Goal: Information Seeking & Learning: Learn about a topic

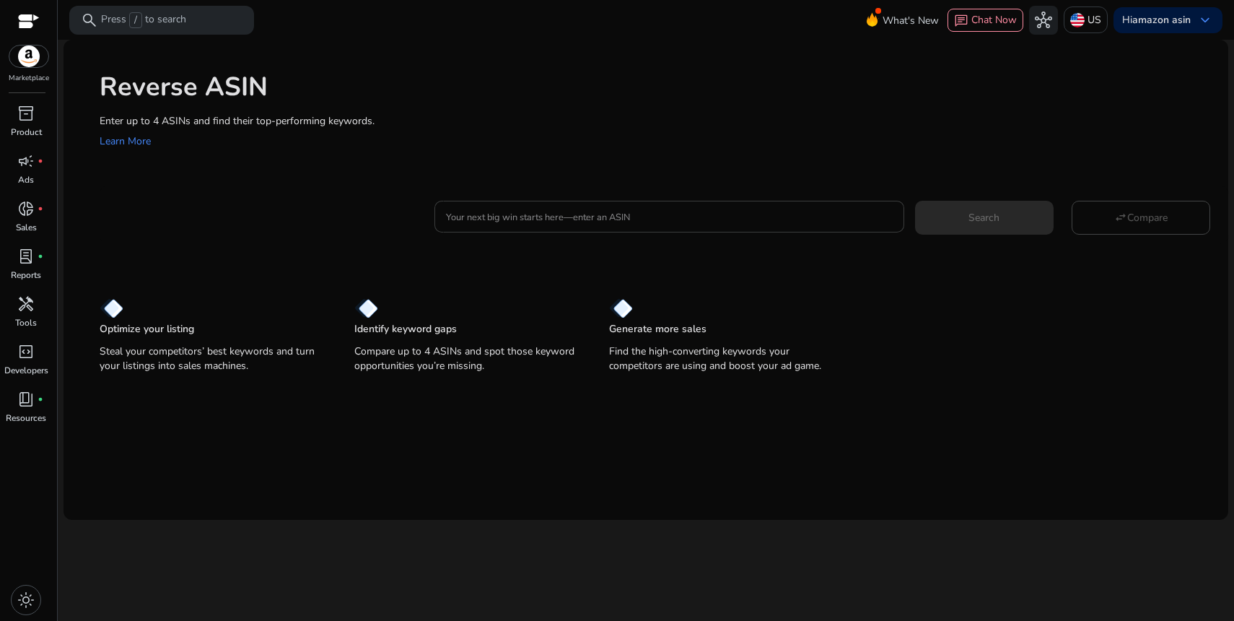
click at [750, 225] on div at bounding box center [669, 217] width 446 height 32
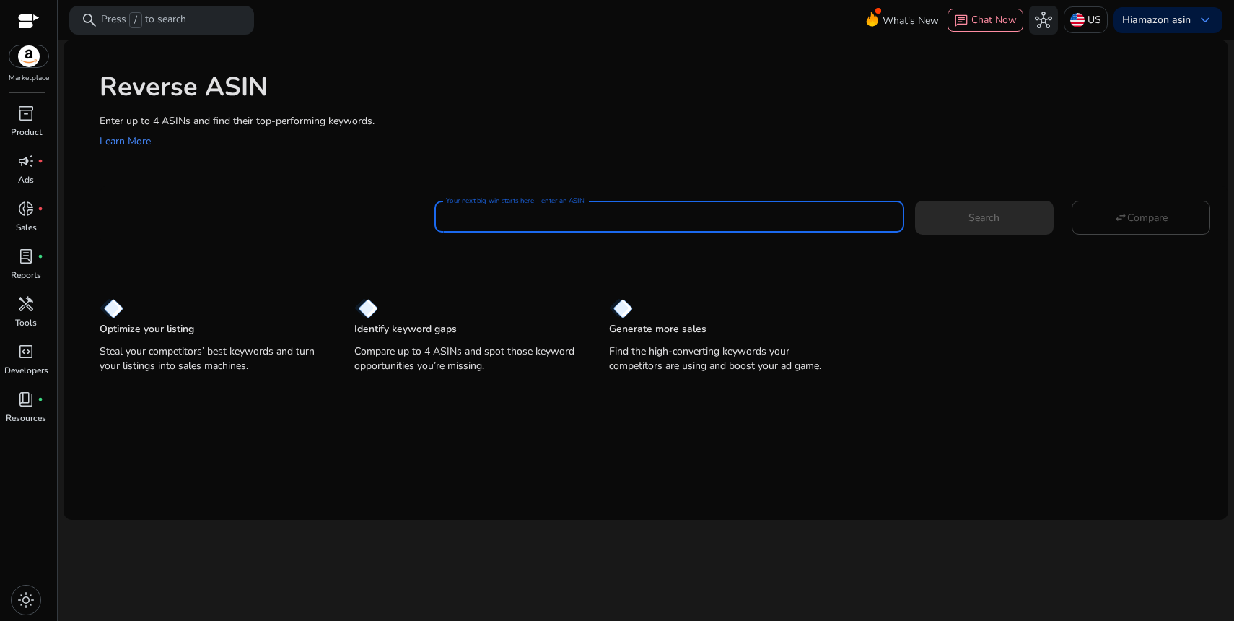
paste input "**********"
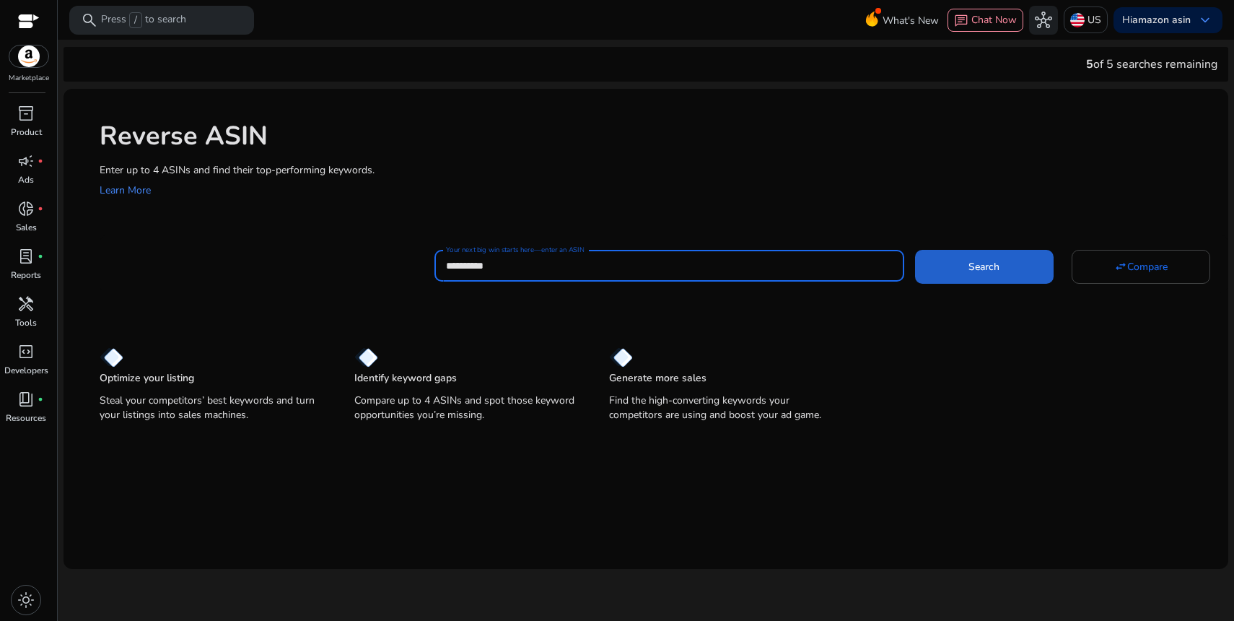
type input "**********"
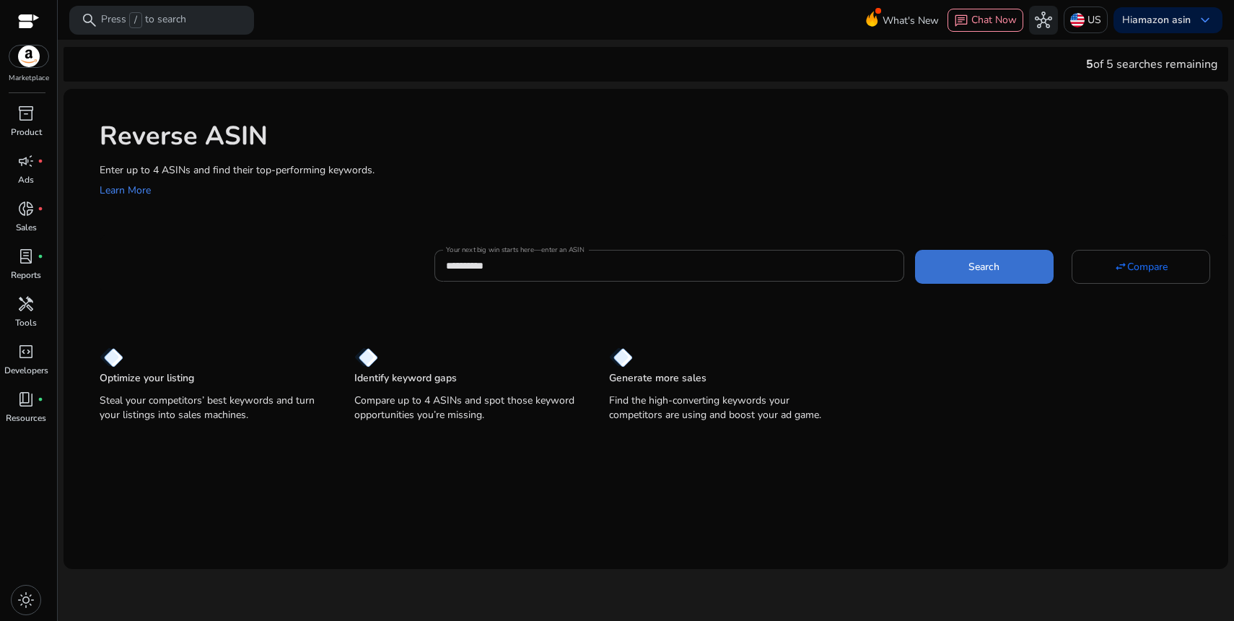
click at [977, 274] on span at bounding box center [984, 266] width 139 height 35
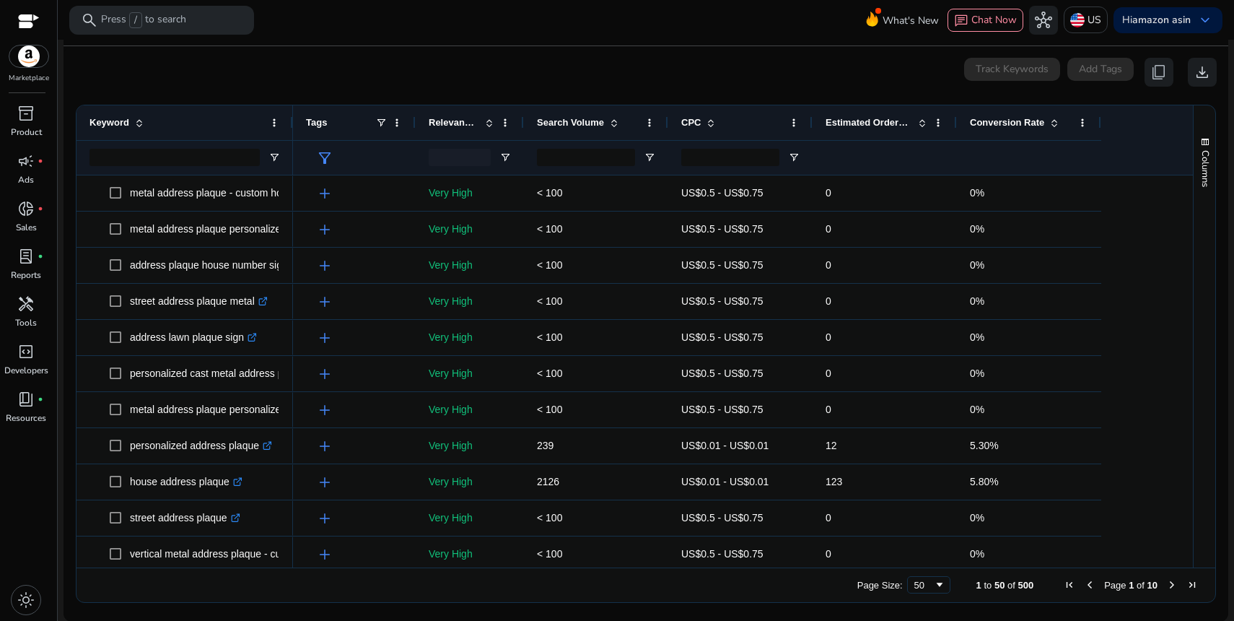
scroll to position [154, 0]
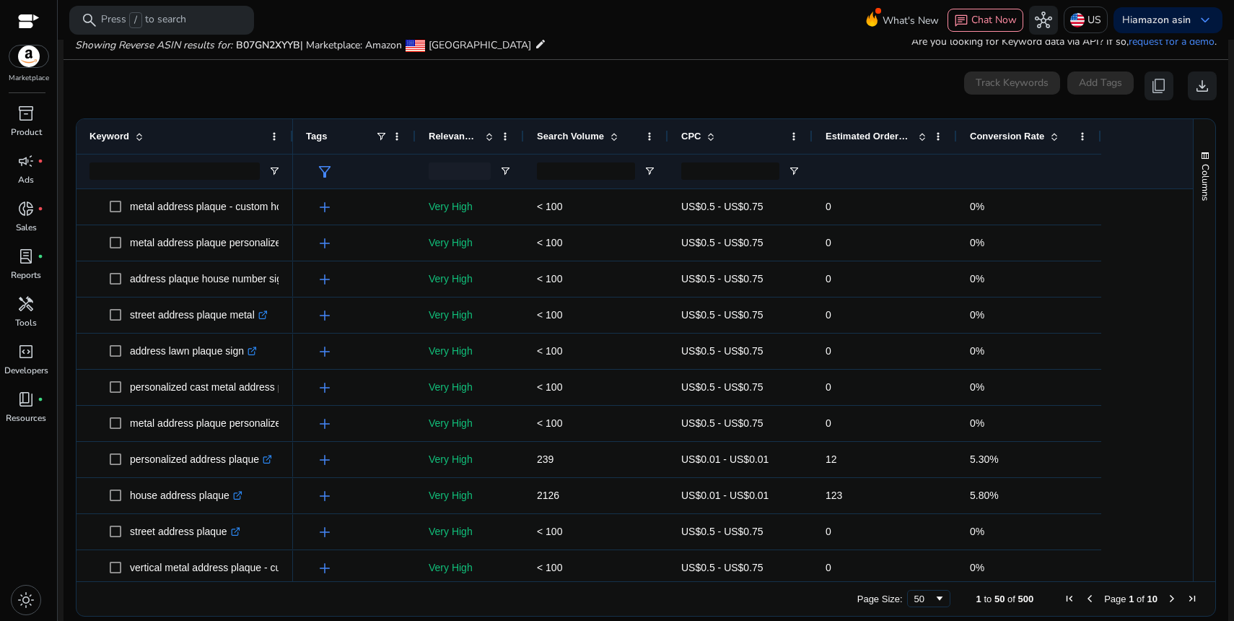
drag, startPoint x: 292, startPoint y: 124, endPoint x: 313, endPoint y: 126, distance: 21.0
click at [313, 126] on div "Keyword Tags Relevance Score" at bounding box center [634, 154] width 1116 height 70
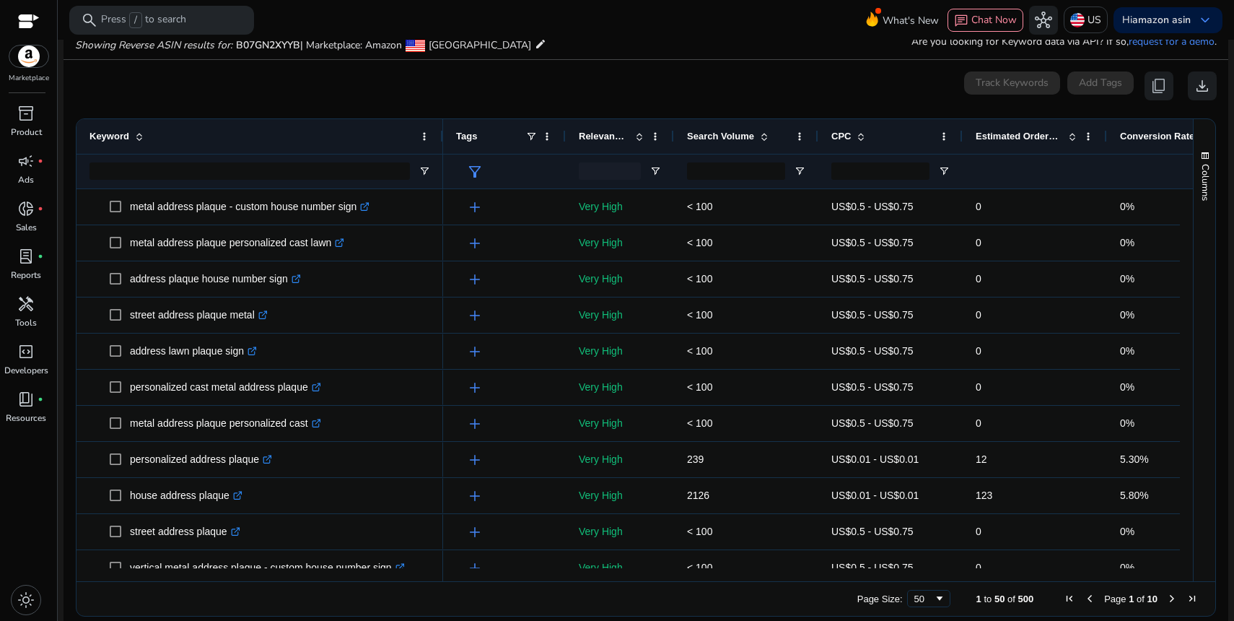
drag, startPoint x: 291, startPoint y: 139, endPoint x: 441, endPoint y: 139, distance: 150.1
click at [441, 139] on div at bounding box center [442, 136] width 6 height 35
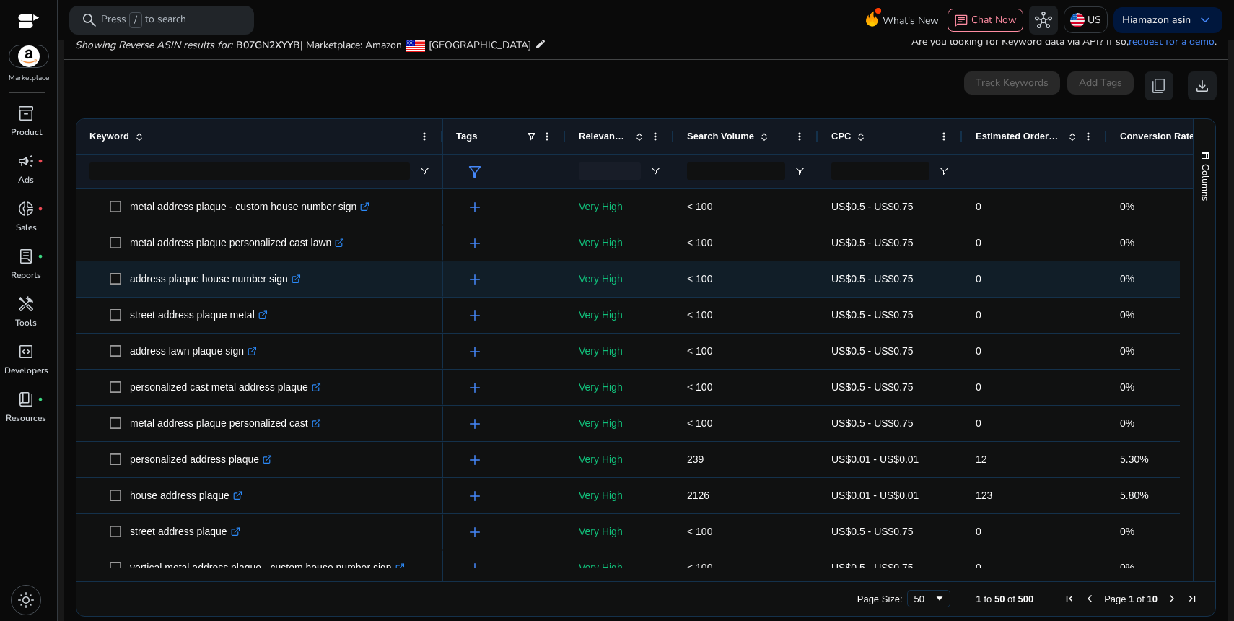
scroll to position [0, 0]
click at [379, 274] on span "address plaque house number sign .st0{fill:#2c8af8}" at bounding box center [270, 279] width 320 height 30
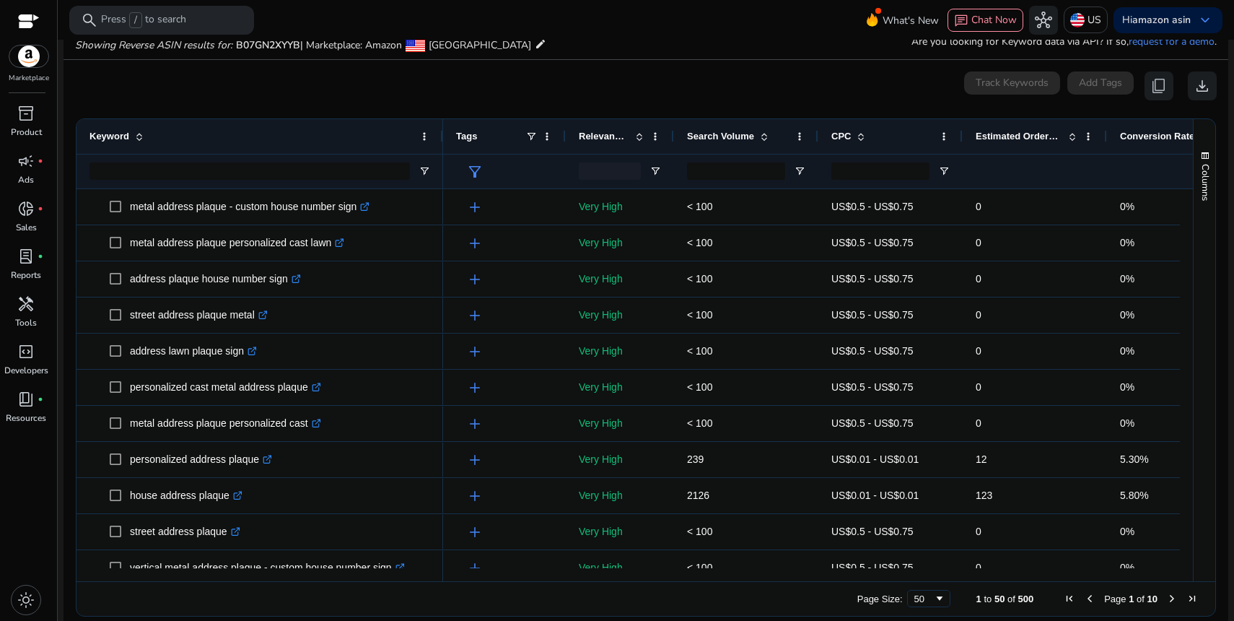
click at [346, 123] on div "Keyword" at bounding box center [251, 136] width 325 height 27
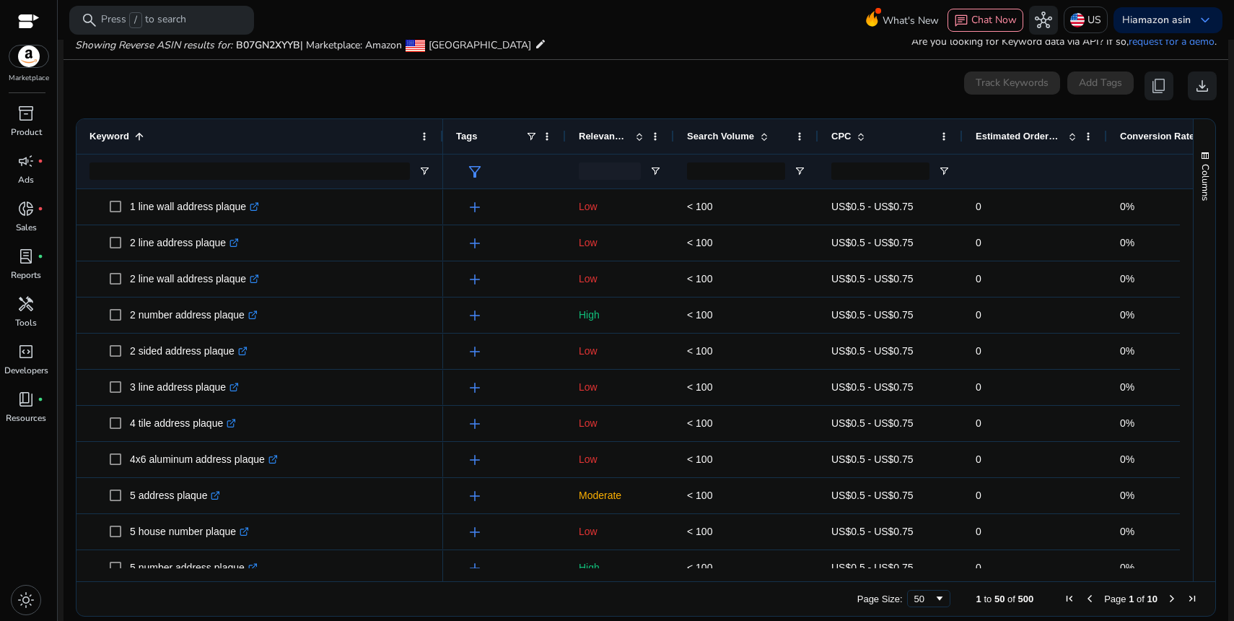
drag, startPoint x: 285, startPoint y: 134, endPoint x: 250, endPoint y: 136, distance: 35.4
click at [285, 134] on div "Keyword 1" at bounding box center [251, 136] width 325 height 27
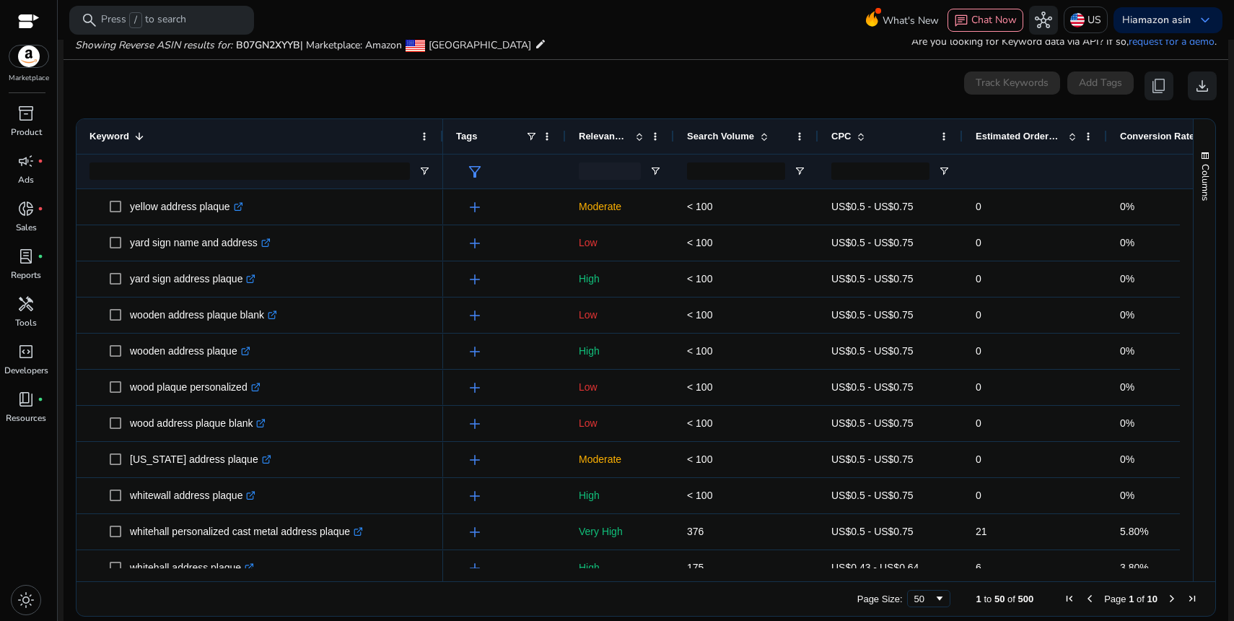
click at [288, 141] on div "Keyword 1" at bounding box center [251, 136] width 325 height 27
